Goal: Browse casually

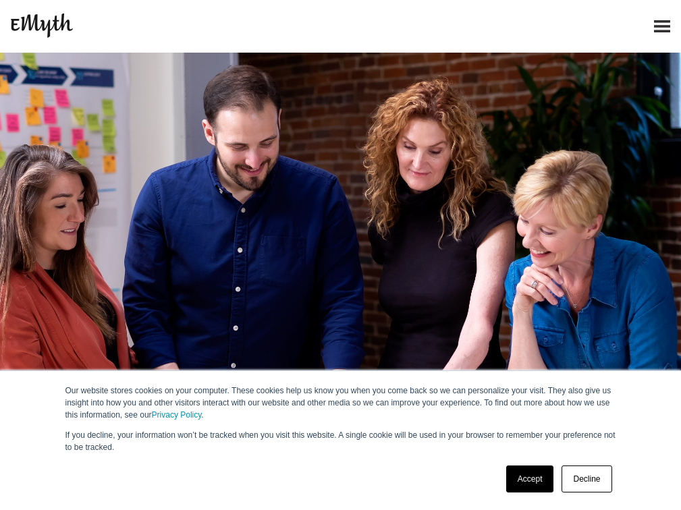
scroll to position [67, 0]
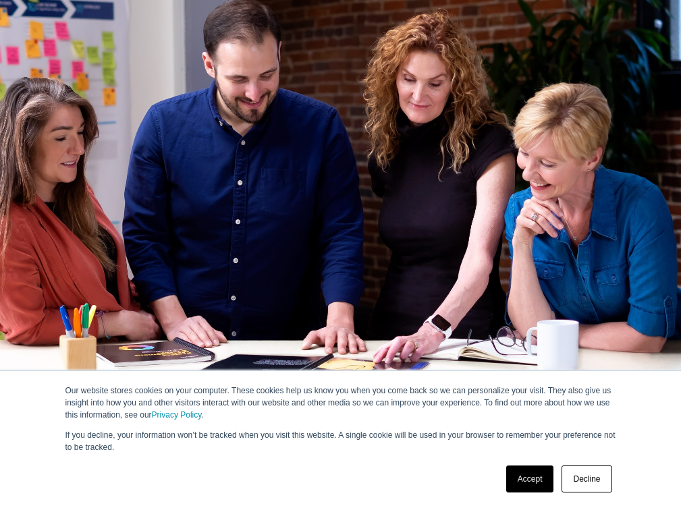
click at [511, 480] on link "Accept" at bounding box center [530, 479] width 48 height 27
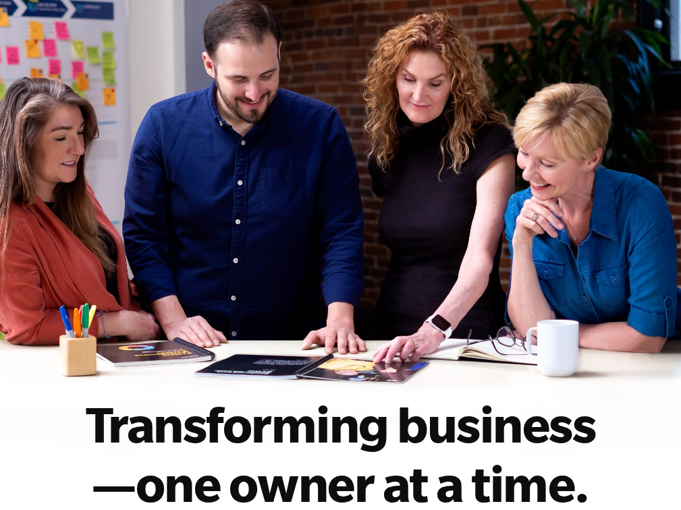
scroll to position [0, 0]
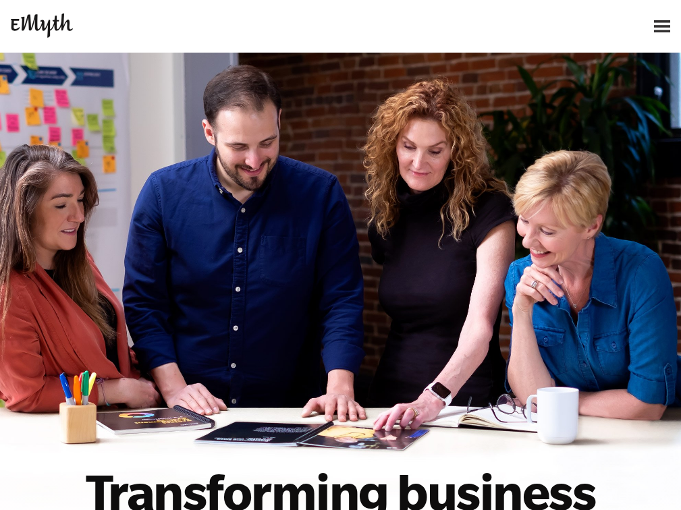
click at [21, 27] on img at bounding box center [42, 25] width 62 height 24
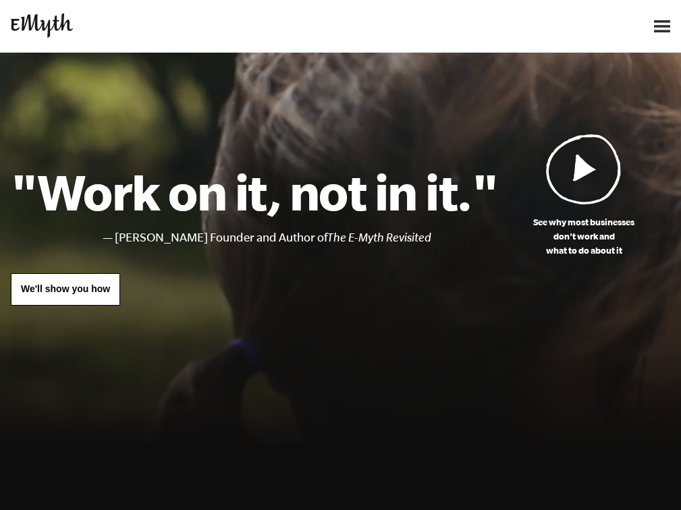
click at [130, 110] on div at bounding box center [340, 260] width 681 height 414
click at [70, 162] on h1 ""Work on it, not in it."" at bounding box center [254, 191] width 487 height 59
click at [140, 173] on h1 ""Work on it, not in it."" at bounding box center [254, 191] width 487 height 59
click at [115, 207] on h1 ""Work on it, not in it."" at bounding box center [254, 191] width 487 height 59
click at [140, 249] on div ""Work on it, not in it." [PERSON_NAME] Founder and Author of The E-Myth Revisit…" at bounding box center [254, 234] width 487 height 144
